Goal: Task Accomplishment & Management: Manage account settings

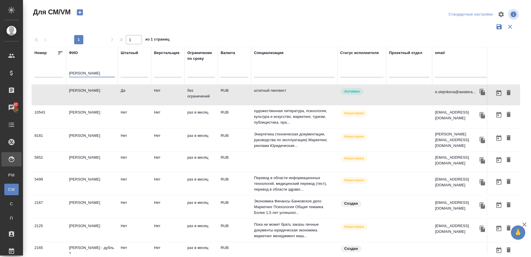
drag, startPoint x: 94, startPoint y: 76, endPoint x: 36, endPoint y: 68, distance: 59.2
click at [88, 62] on div "ФИО Олей" at bounding box center [92, 65] width 46 height 31
drag, startPoint x: 79, startPoint y: 73, endPoint x: 51, endPoint y: 63, distance: 29.4
click at [51, 63] on tr "Номер ФИО Олей Штатный Верстальщик Ограничение по сроку Валюта Специализация Ст…" at bounding box center [339, 66] width 614 height 38
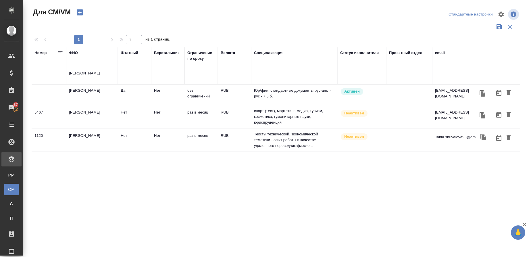
type input "[PERSON_NAME]"
click at [85, 90] on td "[PERSON_NAME]" at bounding box center [92, 95] width 52 height 20
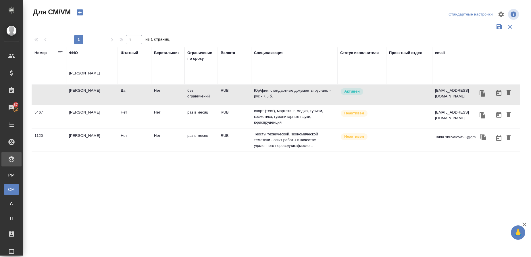
click at [85, 90] on td "[PERSON_NAME]" at bounding box center [92, 95] width 52 height 20
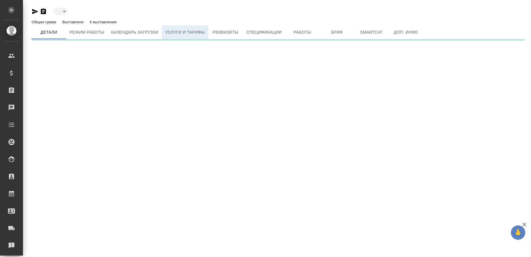
type input "active"
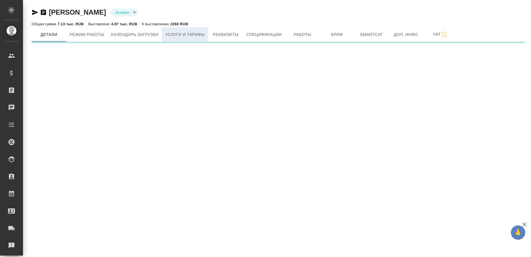
click at [174, 32] on span "Услуги и тарифы" at bounding box center [185, 34] width 40 height 7
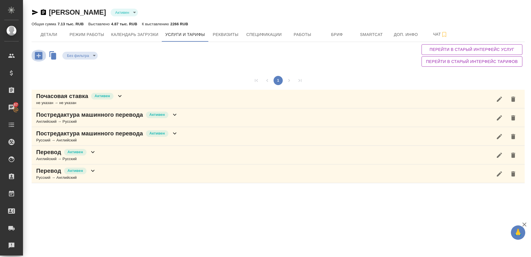
click at [36, 55] on icon "button" at bounding box center [38, 55] width 7 height 7
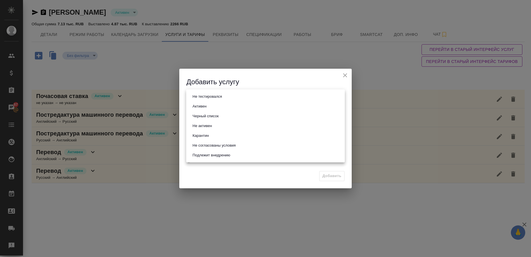
click at [195, 102] on body "🙏 .cls-1 fill:#fff; AWATERA Gusmanova [PERSON_NAME] Спецификации Заказы 87 Чаты…" at bounding box center [265, 128] width 531 height 257
click at [196, 107] on button "Активен" at bounding box center [200, 106] width 18 height 6
type input "active"
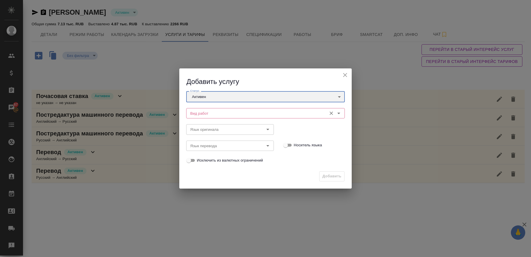
click at [192, 118] on div "Вид работ" at bounding box center [265, 113] width 159 height 10
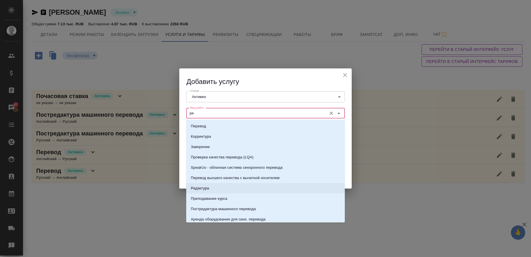
click at [209, 187] on p "Редактура" at bounding box center [200, 188] width 18 height 6
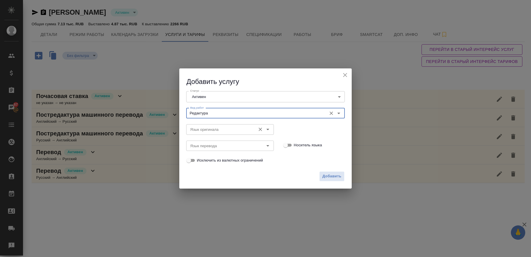
type input "Редактура"
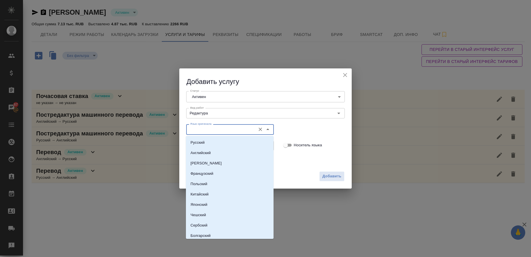
click at [202, 127] on input "Язык оригинала" at bounding box center [220, 129] width 65 height 7
click at [200, 148] on li "Английский" at bounding box center [230, 153] width 88 height 10
type input "Английский"
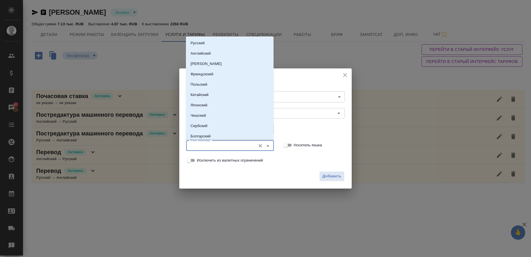
click at [200, 147] on input "Язык перевода" at bounding box center [220, 145] width 65 height 7
click at [203, 39] on li "Русский" at bounding box center [230, 43] width 88 height 10
type input "Русский"
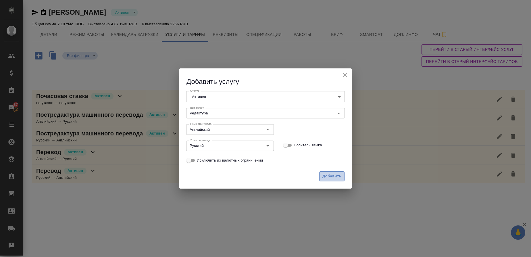
click at [331, 176] on span "Добавить" at bounding box center [332, 176] width 19 height 7
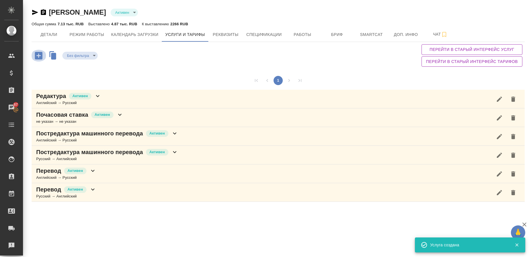
click at [41, 54] on icon "button" at bounding box center [38, 55] width 7 height 7
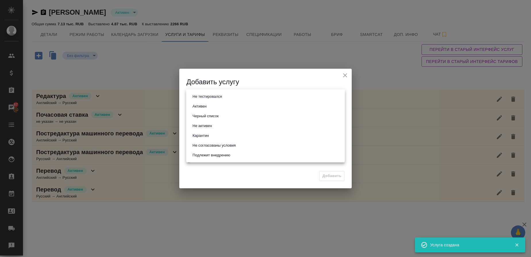
click at [239, 92] on body "🙏 .cls-1 fill:#fff; AWATERA Gusmanova [PERSON_NAME] Спецификации Заказы 87 Чаты…" at bounding box center [265, 128] width 531 height 257
click at [206, 106] on button "Активен" at bounding box center [200, 106] width 18 height 6
type input "active"
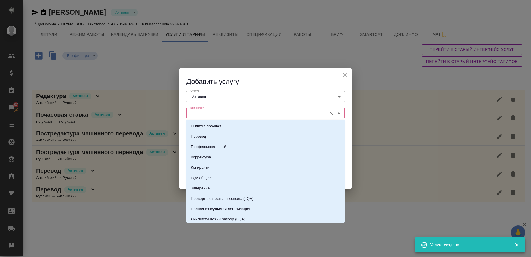
click at [201, 112] on input "Вид работ" at bounding box center [256, 113] width 136 height 7
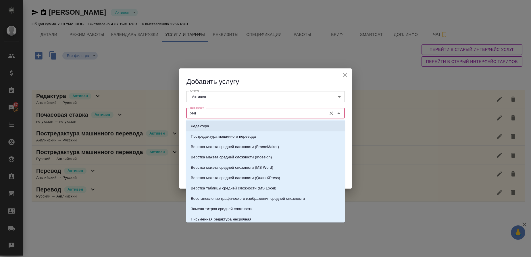
click at [206, 128] on p "Редактура" at bounding box center [200, 126] width 18 height 6
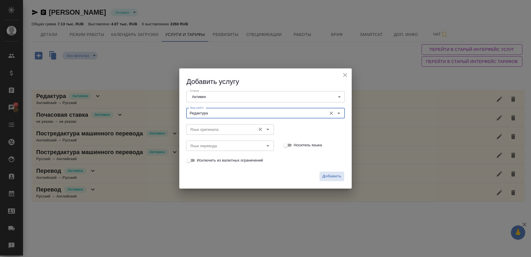
type input "Редактура"
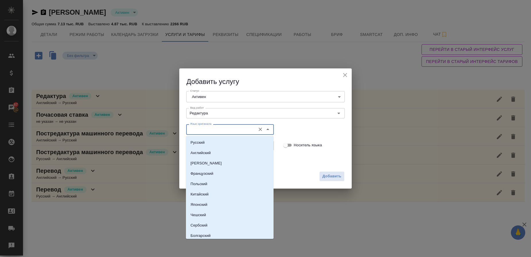
click at [204, 128] on input "Язык оригинала" at bounding box center [220, 129] width 65 height 7
click at [199, 140] on p "Русский" at bounding box center [198, 143] width 14 height 6
type input "Русский"
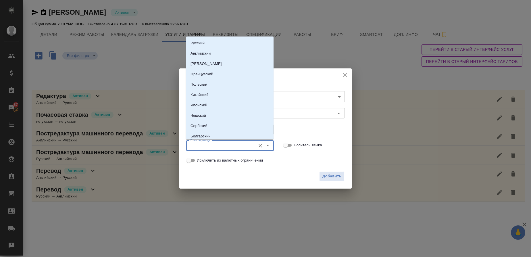
click at [197, 147] on input "Язык перевода" at bounding box center [220, 145] width 65 height 7
click at [202, 50] on li "Английский" at bounding box center [230, 53] width 88 height 10
type input "Английский"
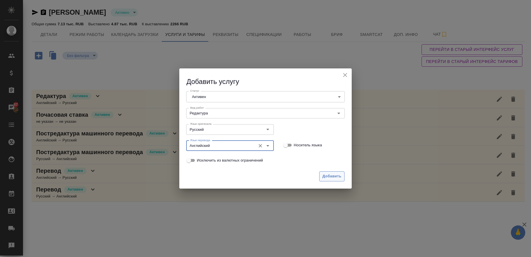
click at [333, 173] on button "Добавить" at bounding box center [331, 176] width 25 height 10
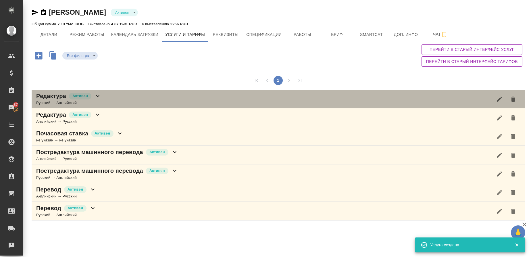
click at [68, 103] on div "Русский → Английский" at bounding box center [68, 103] width 65 height 6
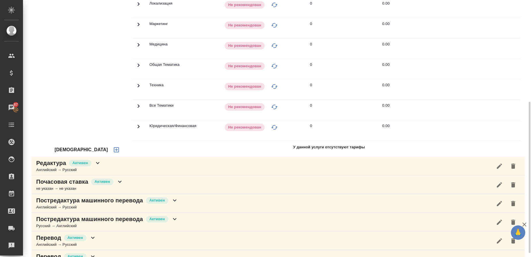
scroll to position [170, 0]
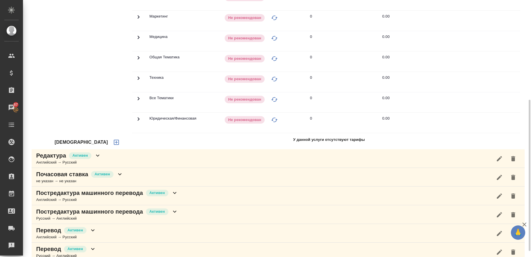
click at [114, 140] on icon "button" at bounding box center [116, 142] width 5 height 5
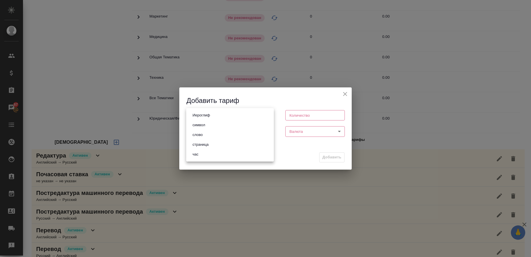
click at [214, 110] on body "🙏 .cls-1 fill:#fff; AWATERA Gusmanova [PERSON_NAME] Спецификации Заказы 87 Чаты…" at bounding box center [265, 128] width 531 height 257
click at [201, 132] on button "слово" at bounding box center [198, 135] width 14 height 6
type input "5a8b1489cc6b4906c91bfd90"
type input "1"
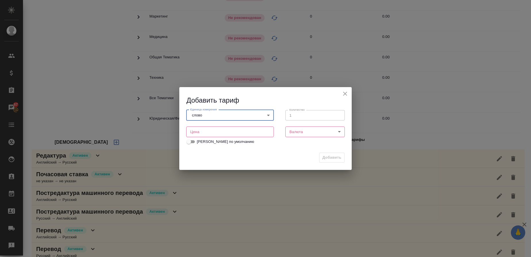
click at [230, 136] on input "number" at bounding box center [230, 132] width 88 height 10
type input "0.2"
click at [301, 133] on body "🙏 .cls-1 fill:#fff; AWATERA Gusmanova [PERSON_NAME] Спецификации Заказы 87 Чаты…" at bounding box center [265, 128] width 531 height 257
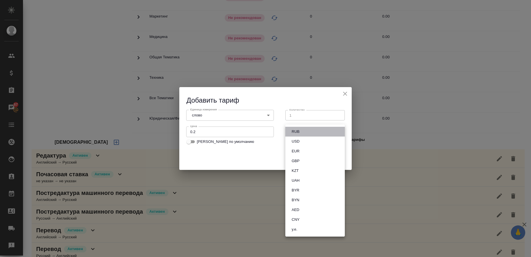
click at [302, 133] on li "RUB" at bounding box center [316, 132] width 60 height 10
type input "RUB"
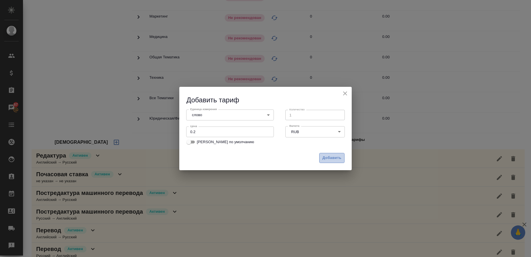
click at [330, 159] on span "Добавить" at bounding box center [332, 158] width 19 height 7
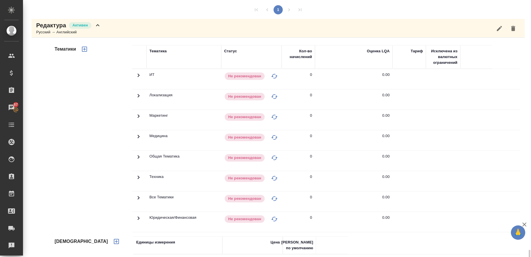
scroll to position [206, 0]
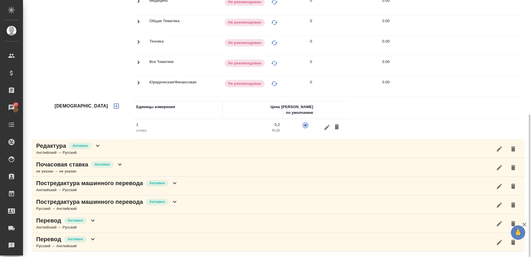
click at [62, 203] on p "Постредактура машинного перевода" at bounding box center [89, 202] width 107 height 8
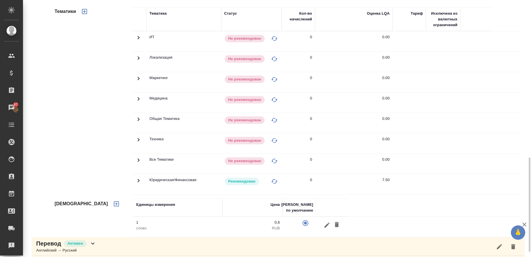
scroll to position [425, 0]
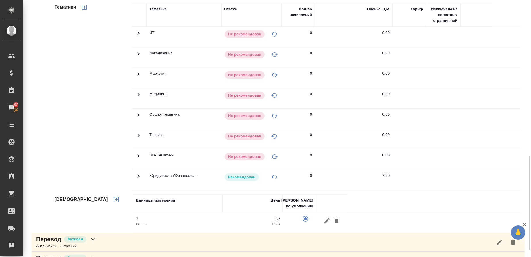
click at [142, 178] on td at bounding box center [139, 180] width 14 height 20
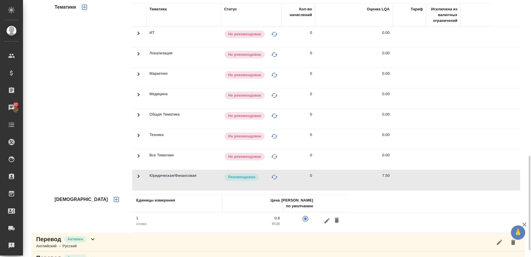
click at [139, 176] on icon at bounding box center [139, 176] width 2 height 3
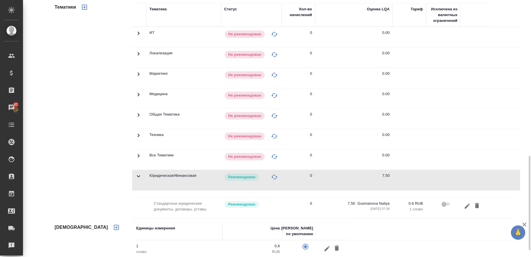
click at [139, 176] on icon at bounding box center [138, 176] width 7 height 7
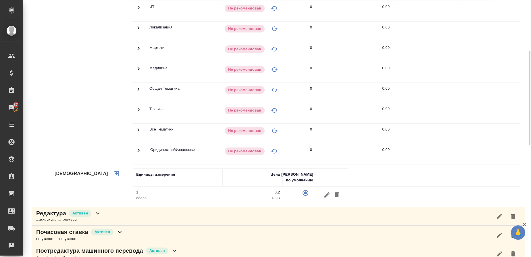
scroll to position [0, 0]
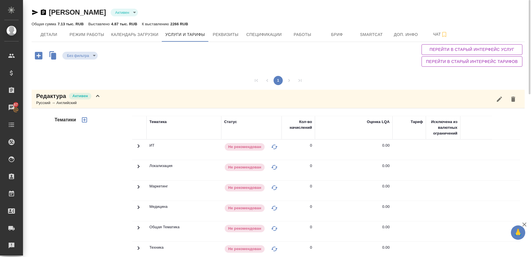
click at [85, 118] on icon "button" at bounding box center [84, 119] width 7 height 7
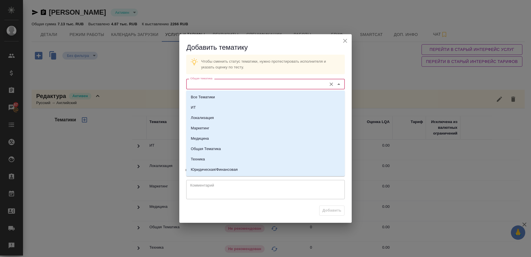
click at [214, 83] on input "Общая тематика" at bounding box center [256, 84] width 136 height 7
click at [220, 166] on li "Юридическая/Финансовая" at bounding box center [265, 169] width 159 height 10
type input "Юридическая/Финансовая"
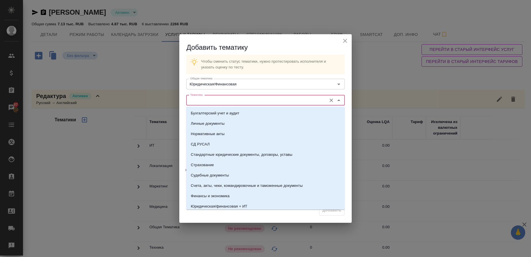
click at [198, 100] on input "Тематика" at bounding box center [256, 100] width 136 height 7
click at [210, 156] on p "Стандартные юридические документы, договоры, уставы" at bounding box center [242, 155] width 102 height 6
type input "Стандартные юридические документы, договоры, уставы"
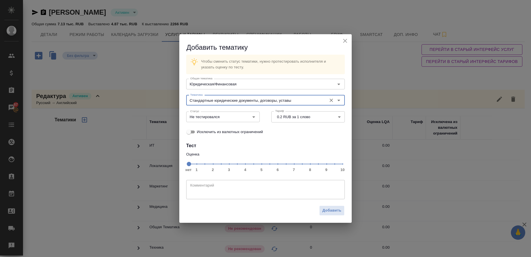
click at [302, 166] on span "нет 1 2 3 4 5 6 7 8 9 10" at bounding box center [266, 164] width 154 height 8
click at [252, 114] on icon "Open" at bounding box center [253, 117] width 7 height 7
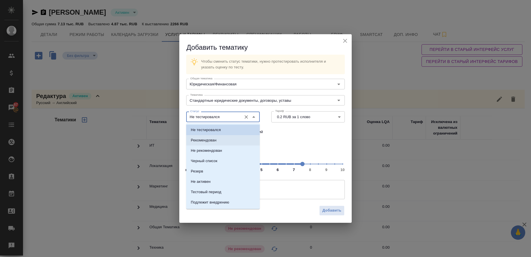
click at [219, 141] on li "Рекомендован" at bounding box center [223, 140] width 74 height 10
type input "Рекомендован"
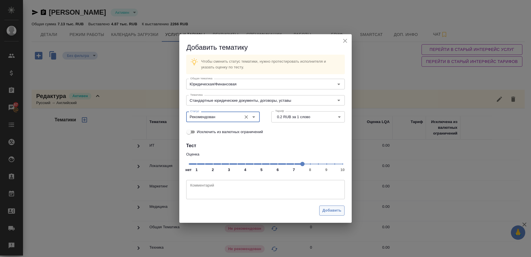
click at [342, 213] on button "Добавить" at bounding box center [331, 211] width 25 height 10
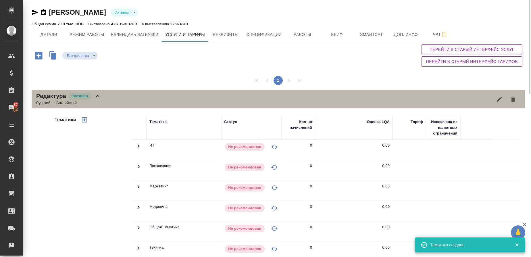
click at [56, 102] on div "Русский → Английский" at bounding box center [68, 103] width 65 height 6
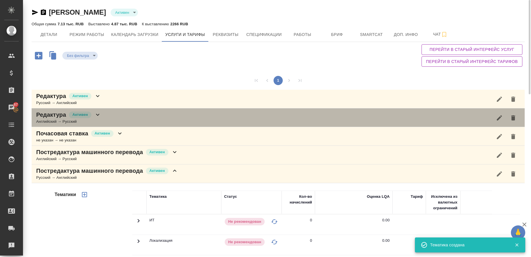
click at [51, 119] on div "Английский → Русский" at bounding box center [68, 122] width 65 height 6
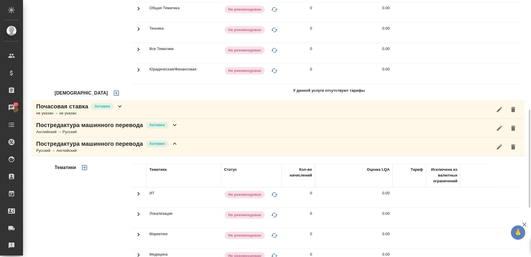
scroll to position [257, 0]
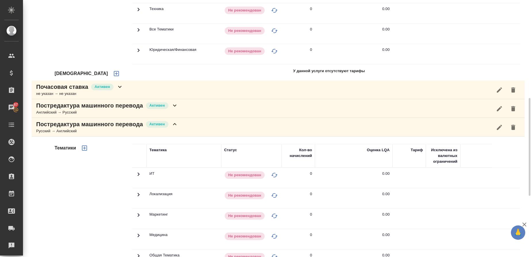
click at [113, 75] on icon "button" at bounding box center [116, 73] width 7 height 7
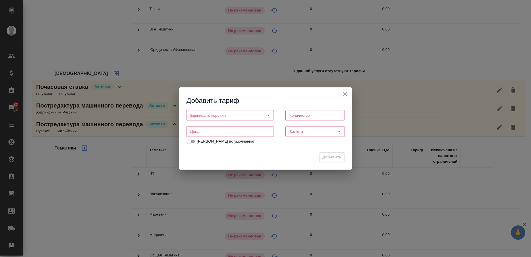
click at [193, 117] on body "🙏 .cls-1 fill:#fff; AWATERA Gusmanova [PERSON_NAME] Спецификации Заказы 87 Чаты…" at bounding box center [265, 128] width 531 height 257
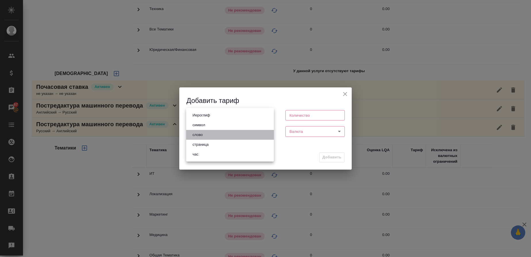
click at [196, 134] on button "слово" at bounding box center [198, 135] width 14 height 6
type input "5a8b1489cc6b4906c91bfd90"
type input "1"
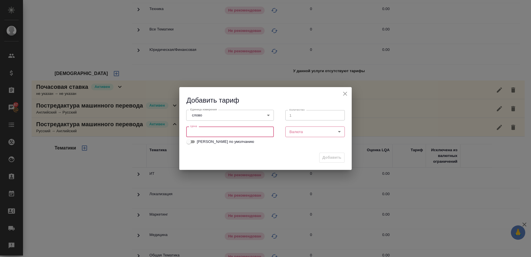
click at [196, 129] on input "number" at bounding box center [230, 132] width 88 height 10
type input "0.2"
click at [311, 129] on body "🙏 .cls-1 fill:#fff; AWATERA Gusmanova [PERSON_NAME] Спецификации Заказы 87 Чаты…" at bounding box center [265, 128] width 531 height 257
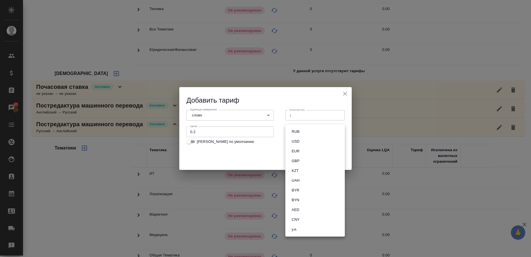
click at [302, 133] on li "RUB" at bounding box center [316, 132] width 60 height 10
type input "RUB"
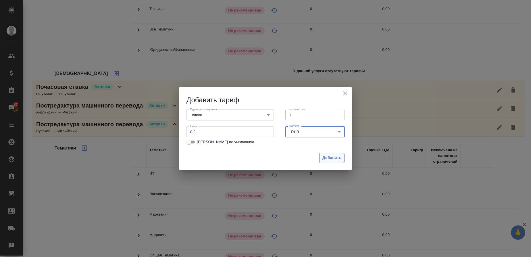
click at [334, 162] on button "Добавить" at bounding box center [331, 158] width 25 height 10
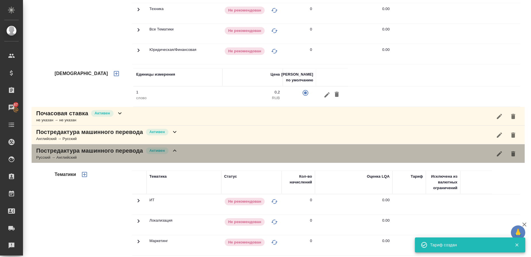
click at [59, 147] on p "Постредактура машинного перевода" at bounding box center [89, 151] width 107 height 8
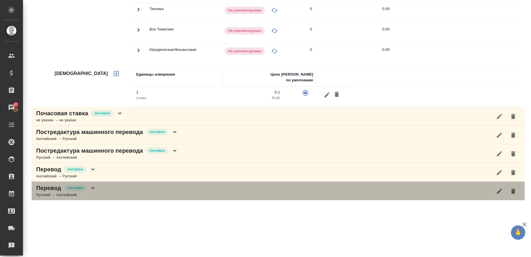
click at [47, 196] on div "Русский → Английский" at bounding box center [66, 195] width 60 height 6
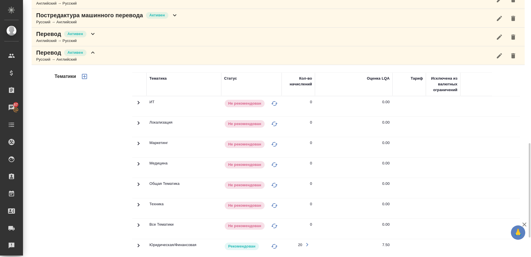
scroll to position [392, 0]
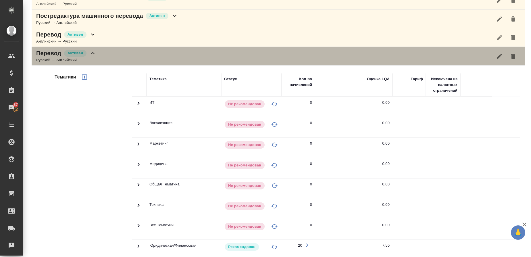
click at [49, 56] on p "Перевод" at bounding box center [48, 53] width 25 height 8
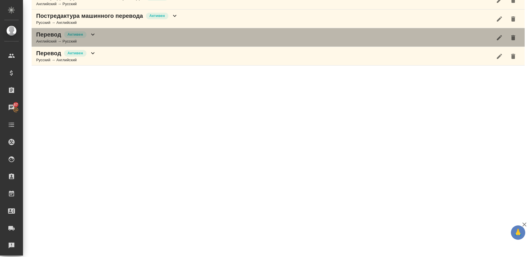
click at [52, 37] on p "Перевод" at bounding box center [48, 34] width 25 height 8
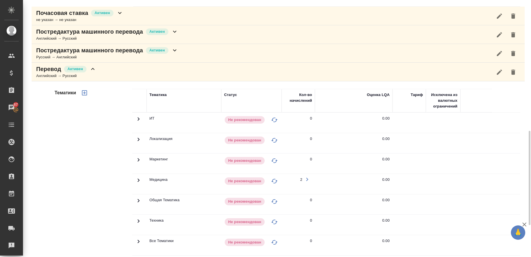
scroll to position [357, 0]
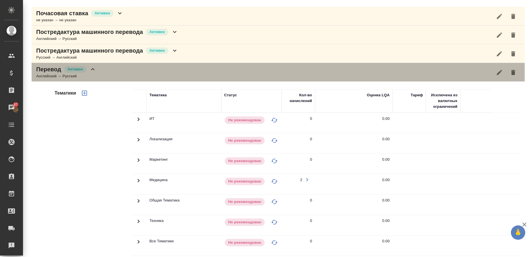
click at [46, 79] on div "Английский → Русский" at bounding box center [66, 76] width 60 height 6
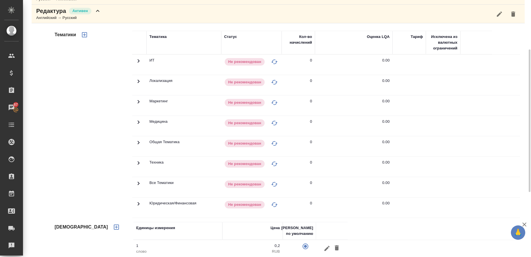
scroll to position [99, 0]
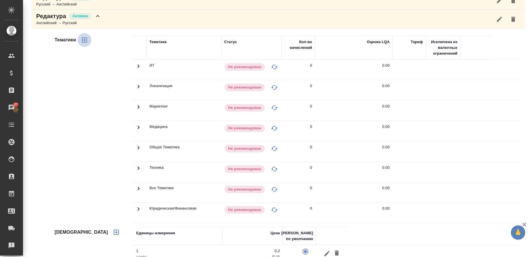
click at [85, 39] on icon "button" at bounding box center [84, 40] width 7 height 7
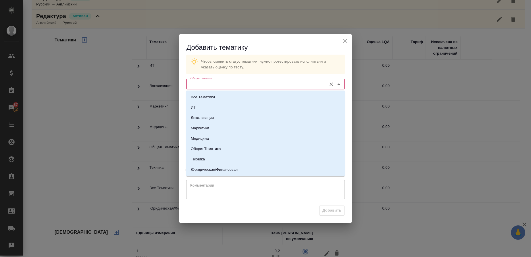
click at [208, 87] on input "Общая тематика" at bounding box center [256, 84] width 136 height 7
click at [208, 168] on p "Юридическая/Финансовая" at bounding box center [214, 170] width 47 height 6
type input "Юридическая/Финансовая"
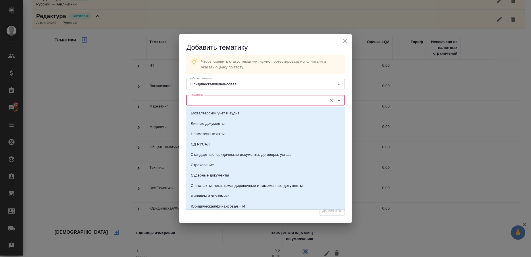
click at [202, 103] on input "Тематика" at bounding box center [256, 100] width 136 height 7
click at [226, 151] on li "Стандартные юридические документы, договоры, уставы" at bounding box center [265, 155] width 159 height 10
type input "Стандартные юридические документы, договоры, уставы"
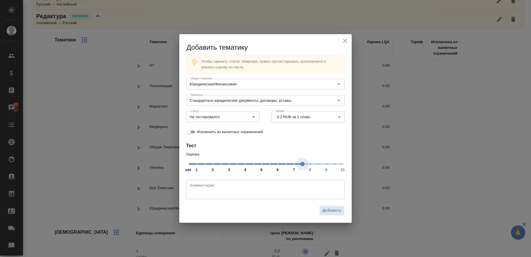
click at [303, 164] on span "нет 1 2 3 4 5 6 7 8 9 10" at bounding box center [266, 164] width 154 height 8
click at [252, 119] on icon "Open" at bounding box center [253, 117] width 7 height 7
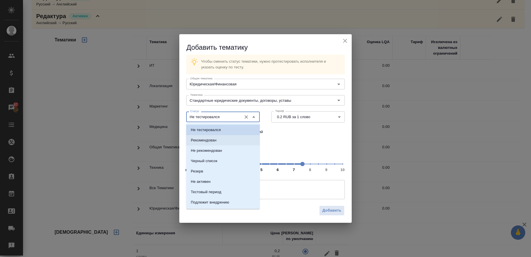
click at [213, 140] on p "Рекомендован" at bounding box center [204, 140] width 26 height 6
type input "Рекомендован"
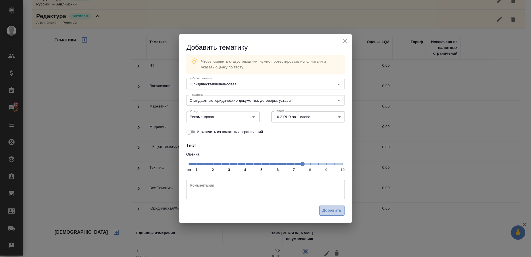
click at [339, 208] on span "Добавить" at bounding box center [332, 210] width 19 height 7
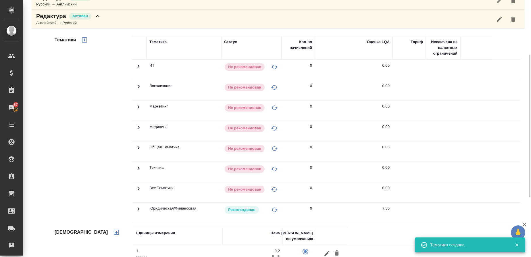
click at [127, 21] on div "Редактура [PERSON_NAME] → Русский" at bounding box center [278, 19] width 493 height 19
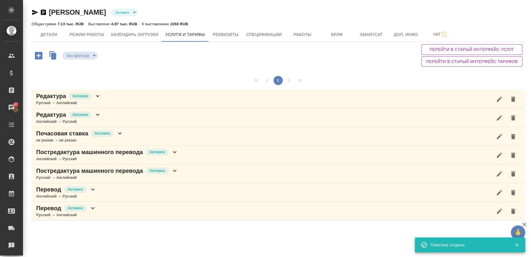
scroll to position [0, 0]
